Goal: Information Seeking & Learning: Find specific fact

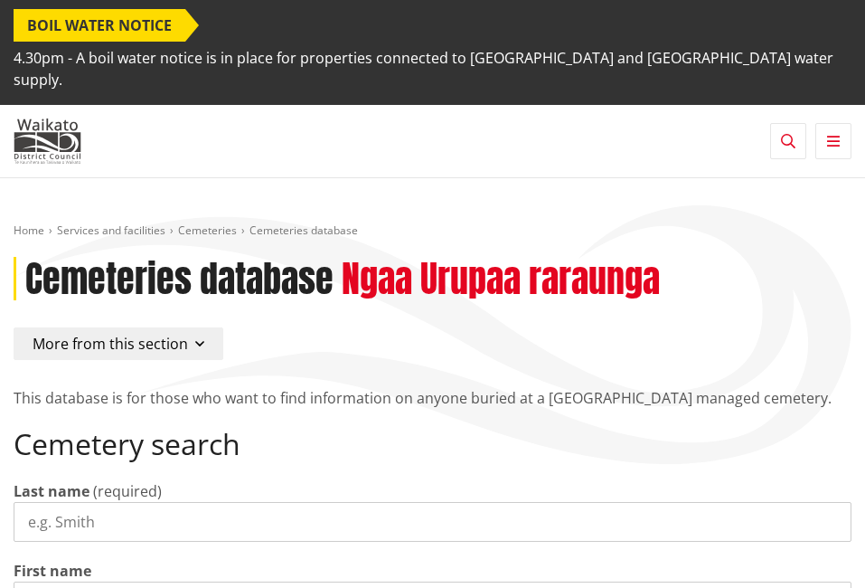
select select
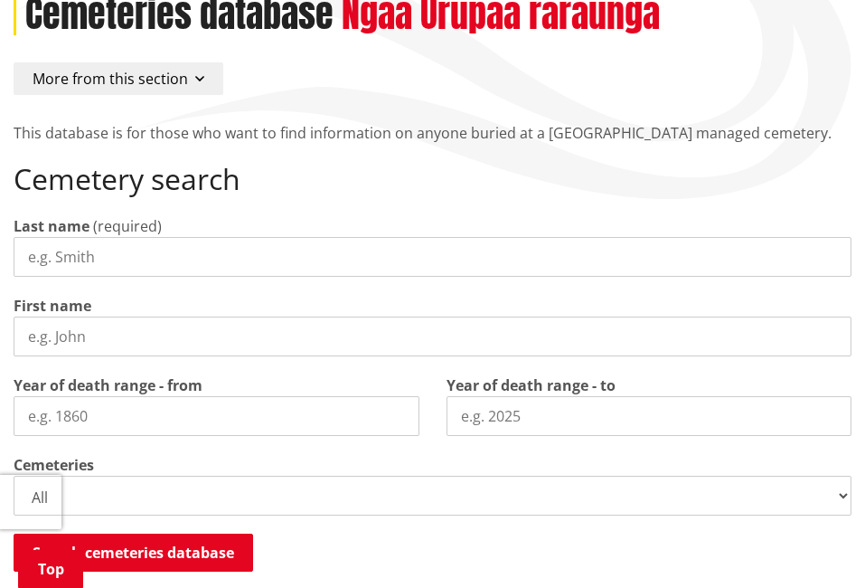
scroll to position [301, 0]
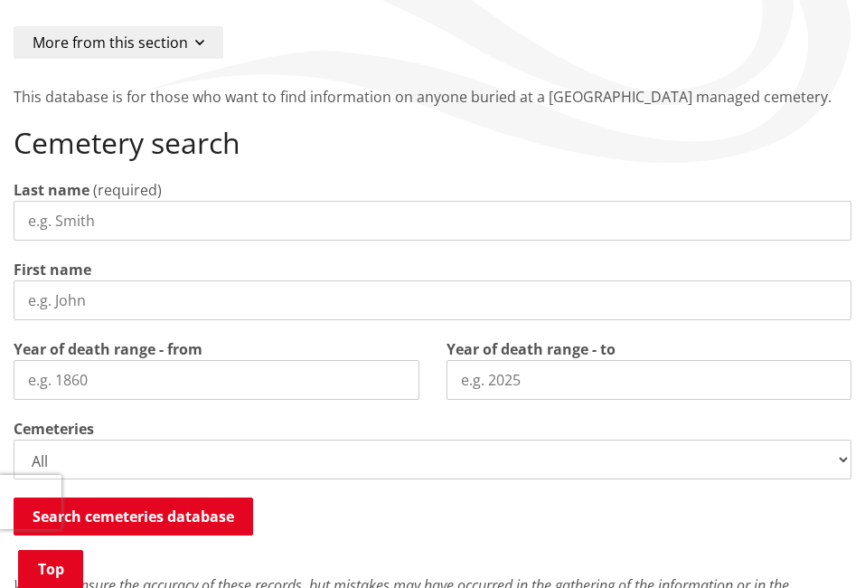
click at [96, 204] on input "Last name" at bounding box center [433, 221] width 838 height 40
type input "[PERSON_NAME]"
click at [99, 288] on input "First name" at bounding box center [433, 300] width 838 height 40
click at [100, 280] on input "First name" at bounding box center [433, 300] width 838 height 40
click at [87, 280] on input "First name" at bounding box center [433, 300] width 838 height 40
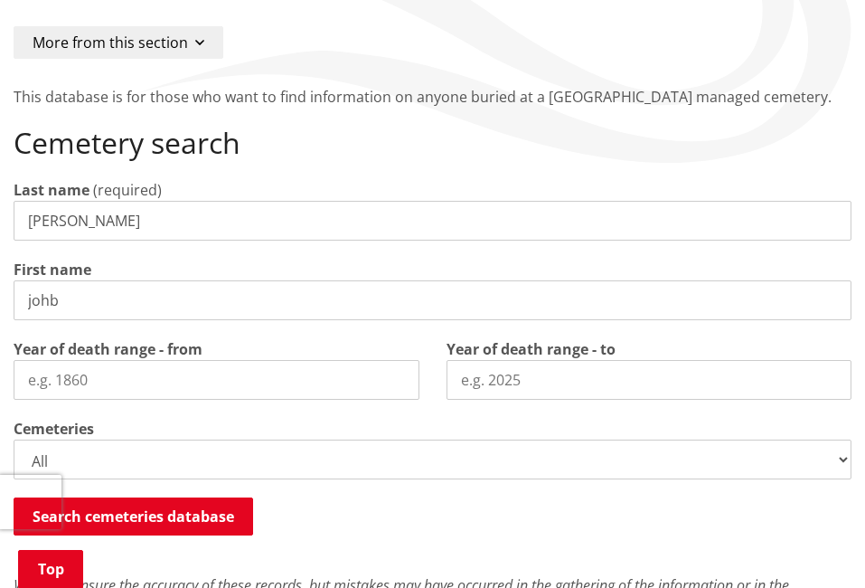
type input "johb"
click at [97, 360] on input "Year of death range - from" at bounding box center [217, 380] width 406 height 40
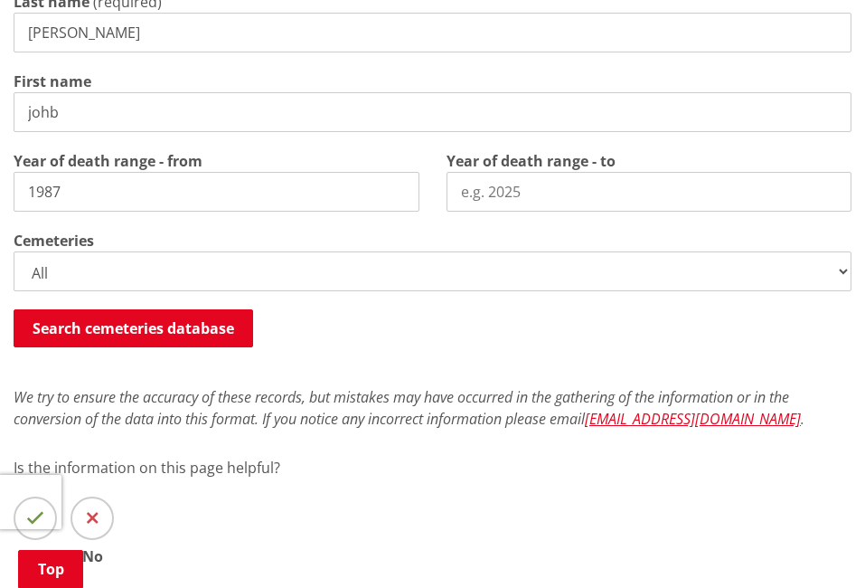
scroll to position [453, 0]
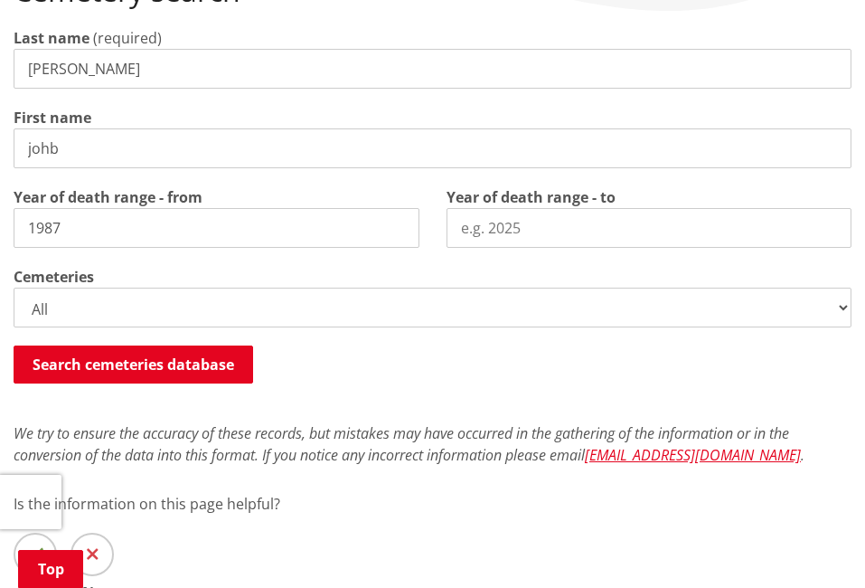
type input "1987"
click at [49, 288] on select "All Gordonton Ashes Memorial Berm Gordonton Lawn [GEOGRAPHIC_DATA] Octagonal As…" at bounding box center [433, 308] width 838 height 40
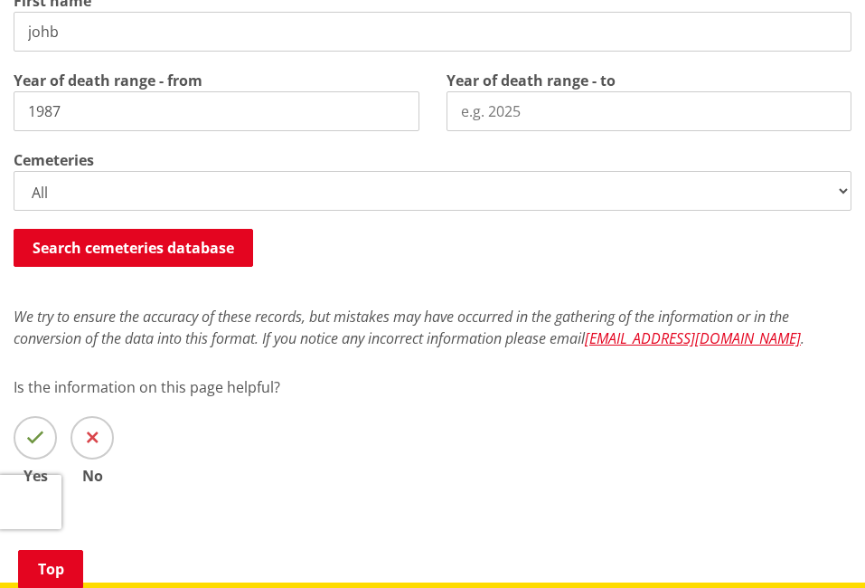
scroll to position [533, 0]
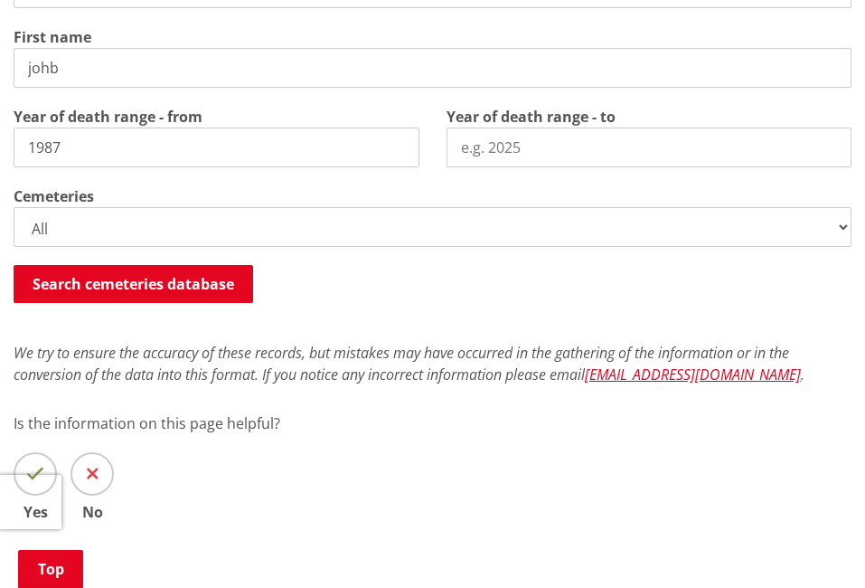
click at [61, 208] on select "All Gordonton Ashes Memorial Berm Gordonton Lawn [GEOGRAPHIC_DATA] Octagonal As…" at bounding box center [433, 227] width 838 height 40
click at [37, 209] on select "All Gordonton Ashes Memorial Berm Gordonton Lawn [GEOGRAPHIC_DATA] Octagonal As…" at bounding box center [433, 227] width 838 height 40
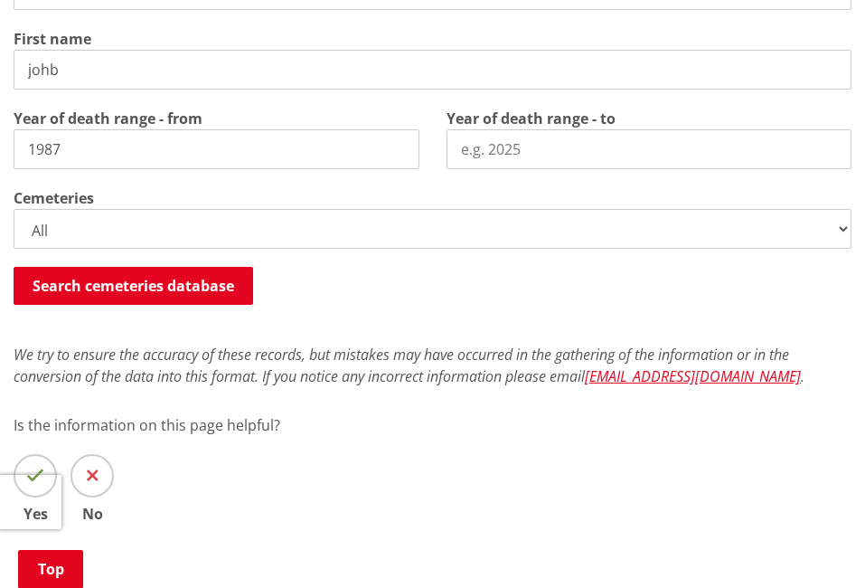
scroll to position [516, 0]
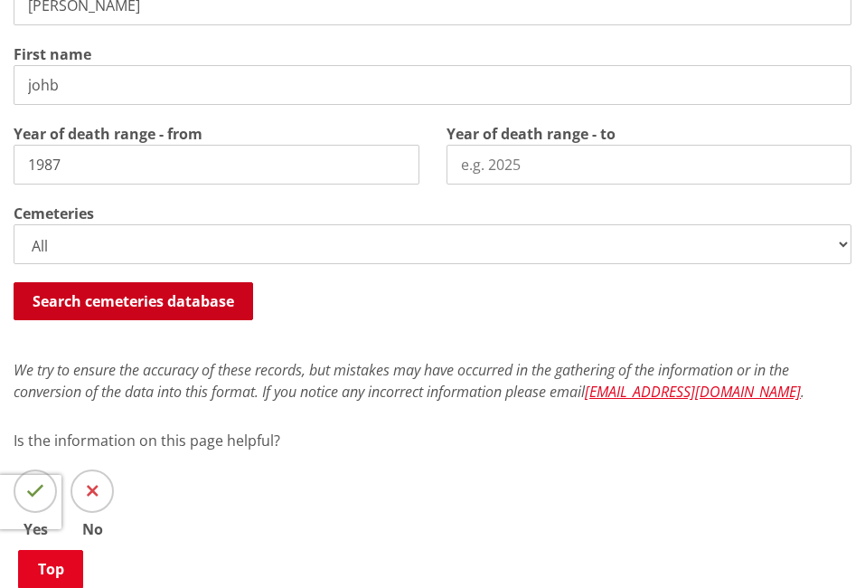
click at [155, 282] on button "Search cemeteries database" at bounding box center [134, 301] width 240 height 38
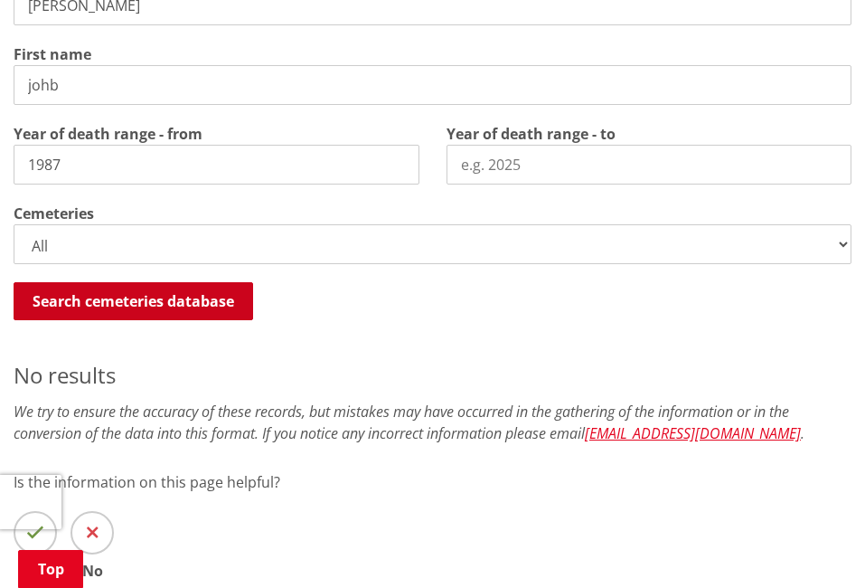
scroll to position [853, 0]
